Goal: Transaction & Acquisition: Book appointment/travel/reservation

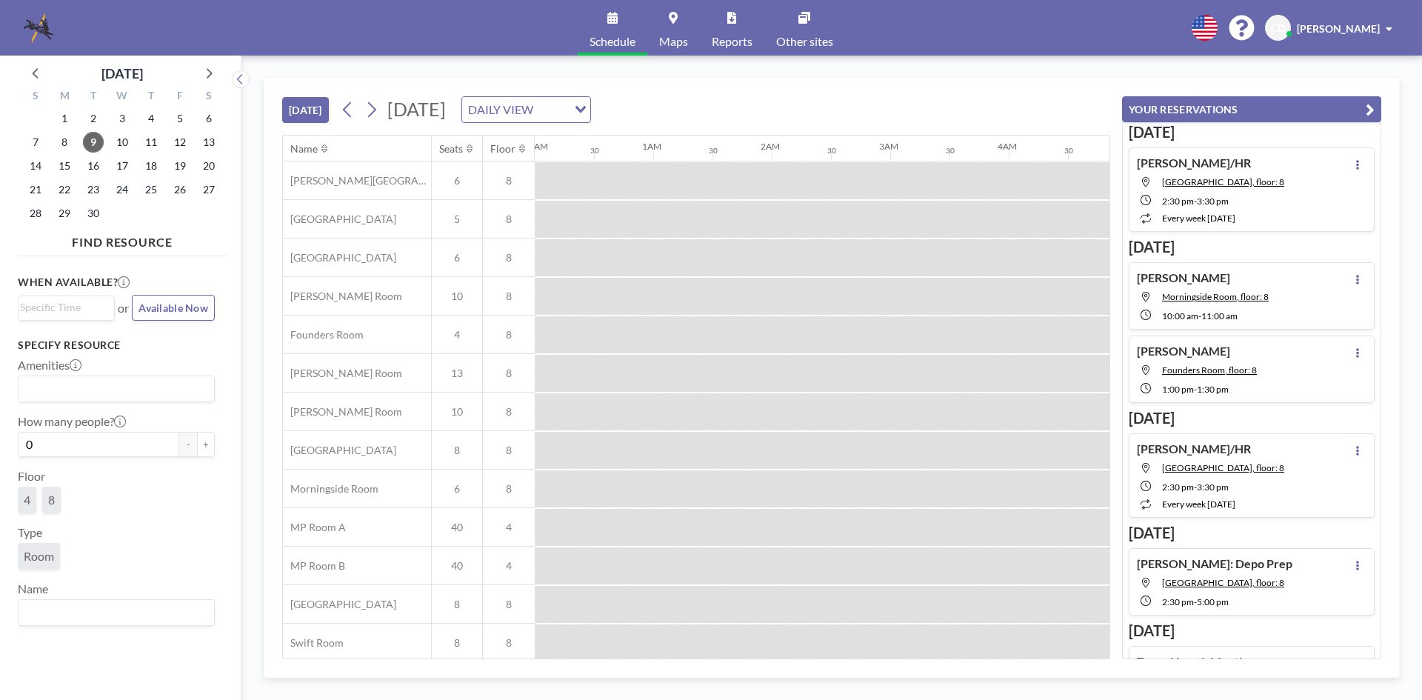
scroll to position [0, 1584]
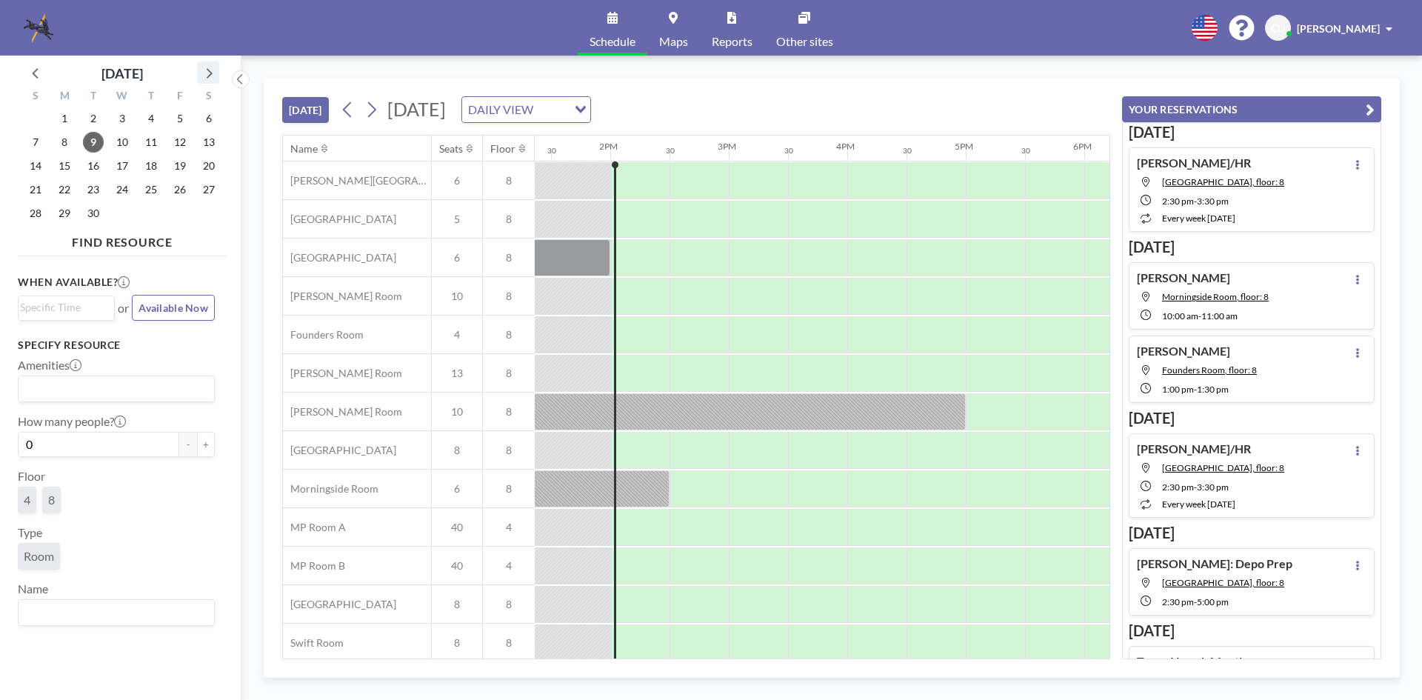
click at [206, 72] on icon at bounding box center [208, 72] width 19 height 19
click at [56, 141] on span "6" at bounding box center [64, 142] width 21 height 21
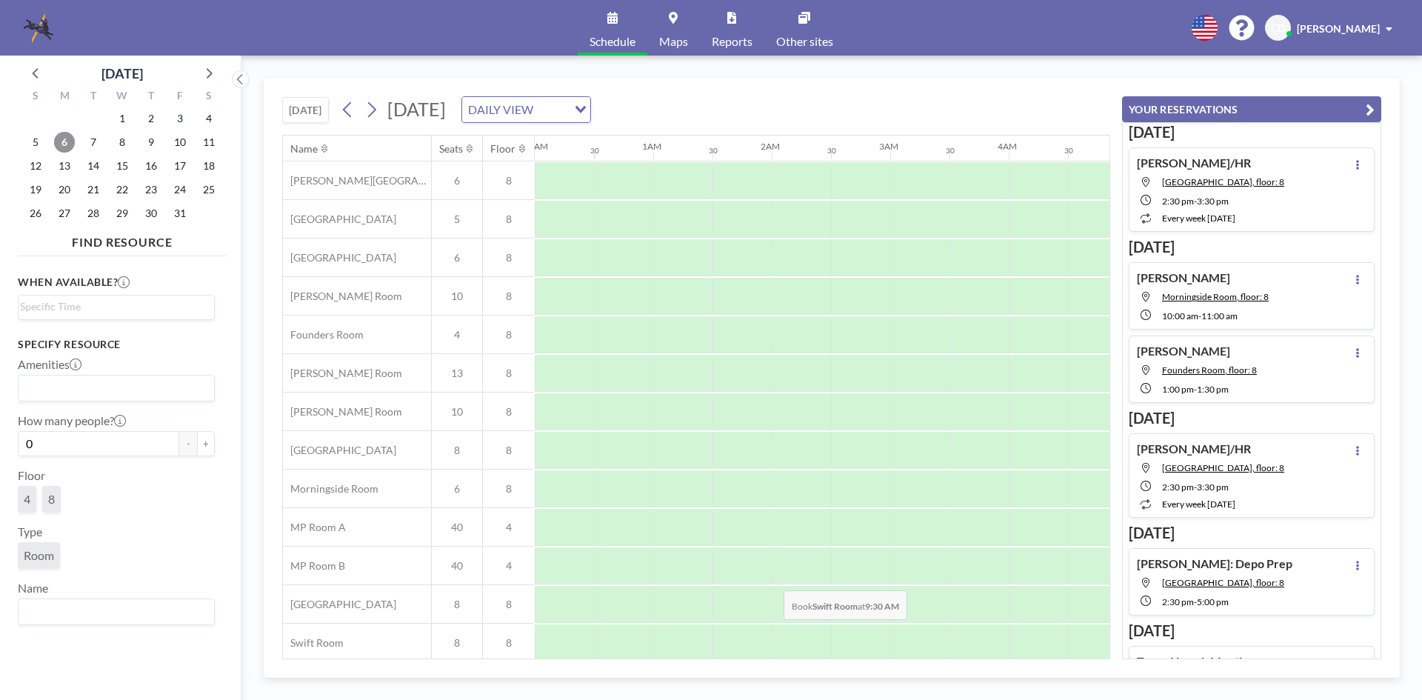
scroll to position [0, 889]
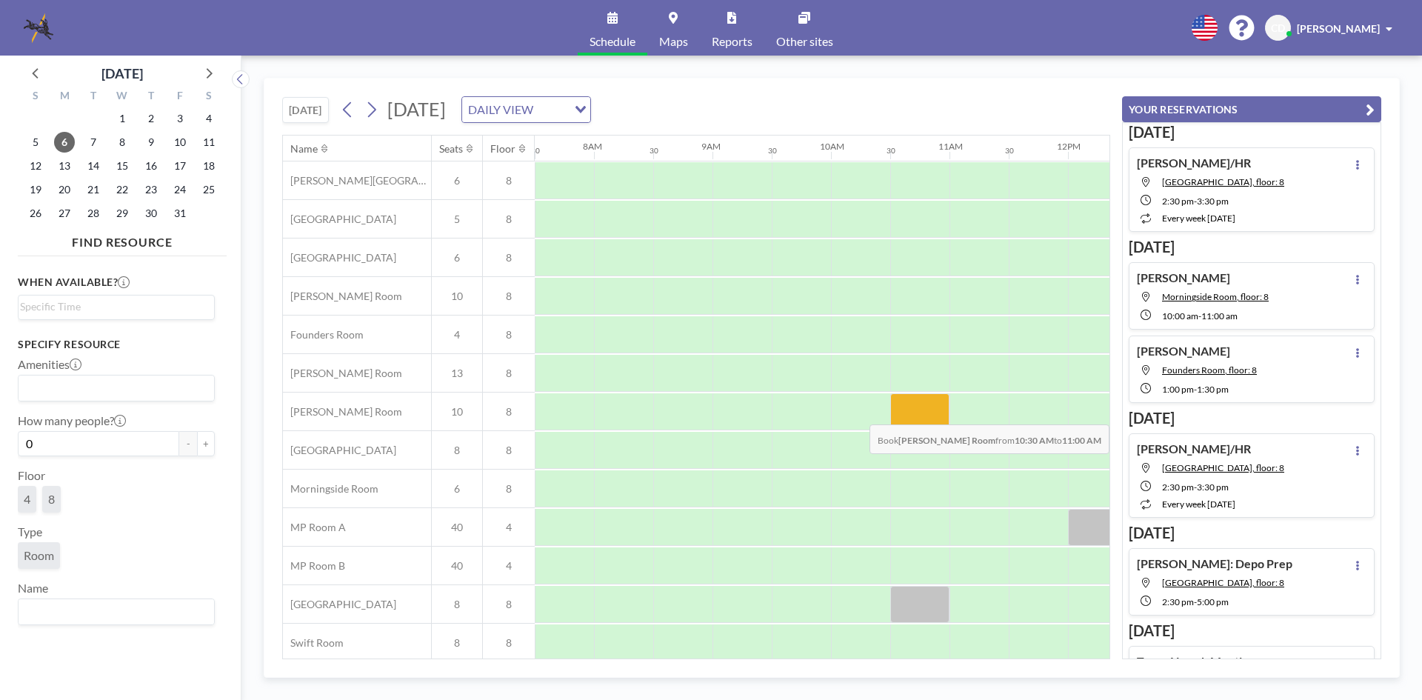
click at [922, 413] on div at bounding box center [919, 411] width 59 height 37
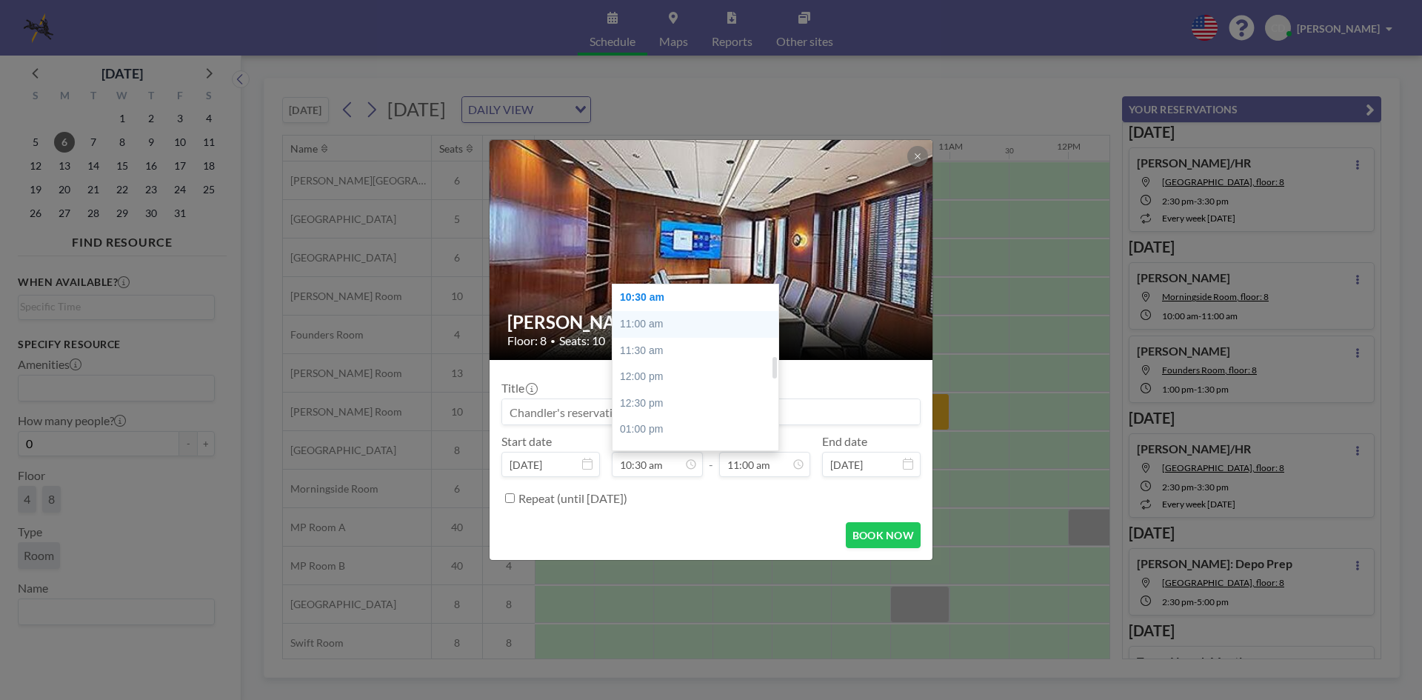
scroll to position [479, 0]
click at [647, 353] on div "10:00 am" at bounding box center [699, 346] width 173 height 27
type input "10:00 am"
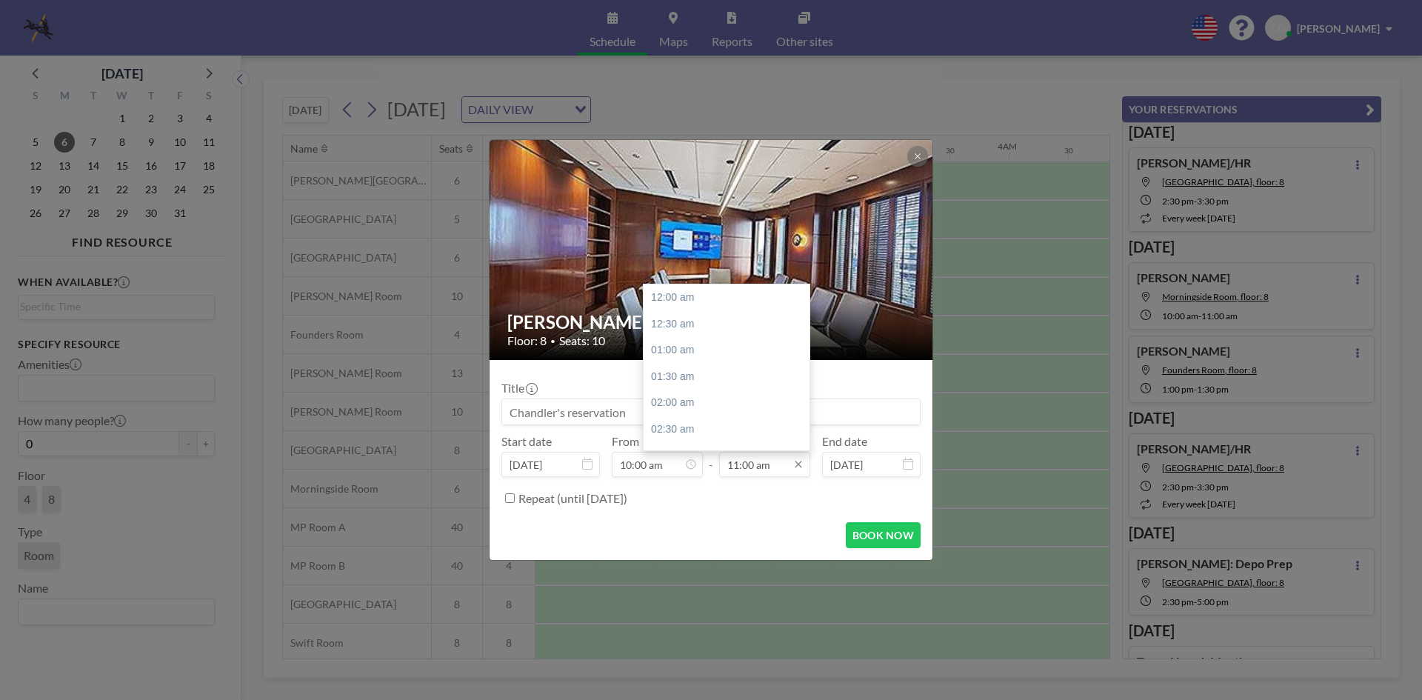
scroll to position [580, 0]
click at [699, 413] on div "01:00 pm" at bounding box center [730, 403] width 173 height 27
type input "01:00 pm"
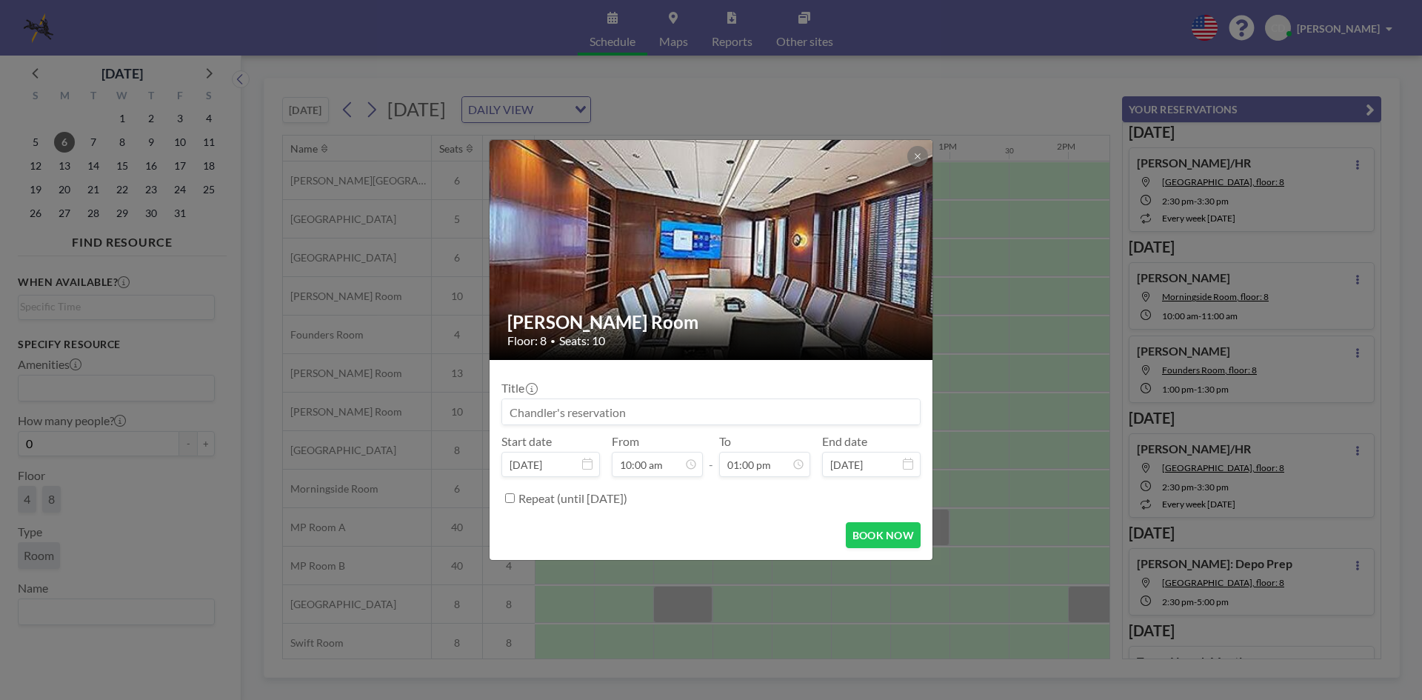
click at [699, 416] on input at bounding box center [711, 411] width 418 height 25
type input "[PERSON_NAME]/[PERSON_NAME]"
click at [885, 529] on button "BOOK NOW" at bounding box center [883, 535] width 75 height 26
